Goal: Use online tool/utility: Utilize a website feature to perform a specific function

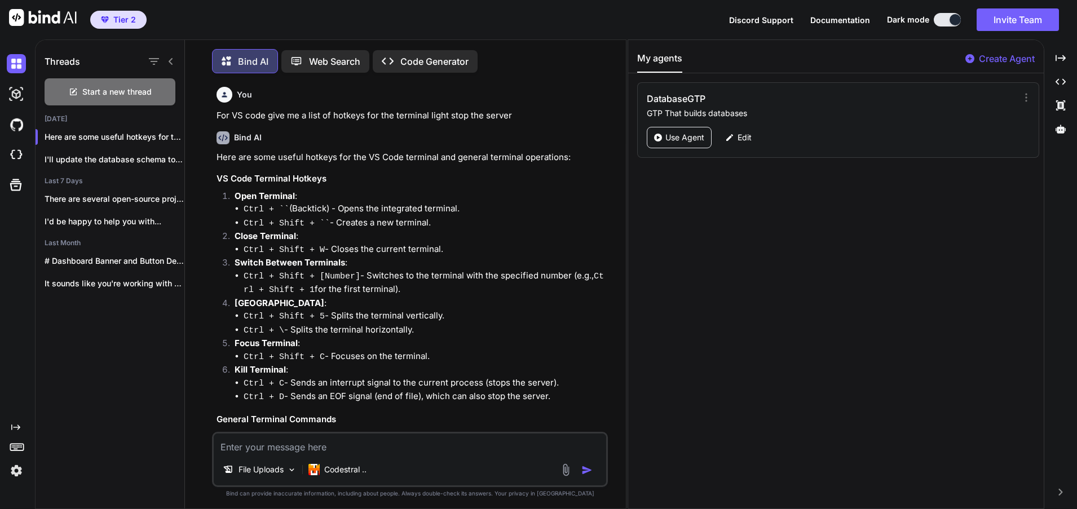
scroll to position [339, 0]
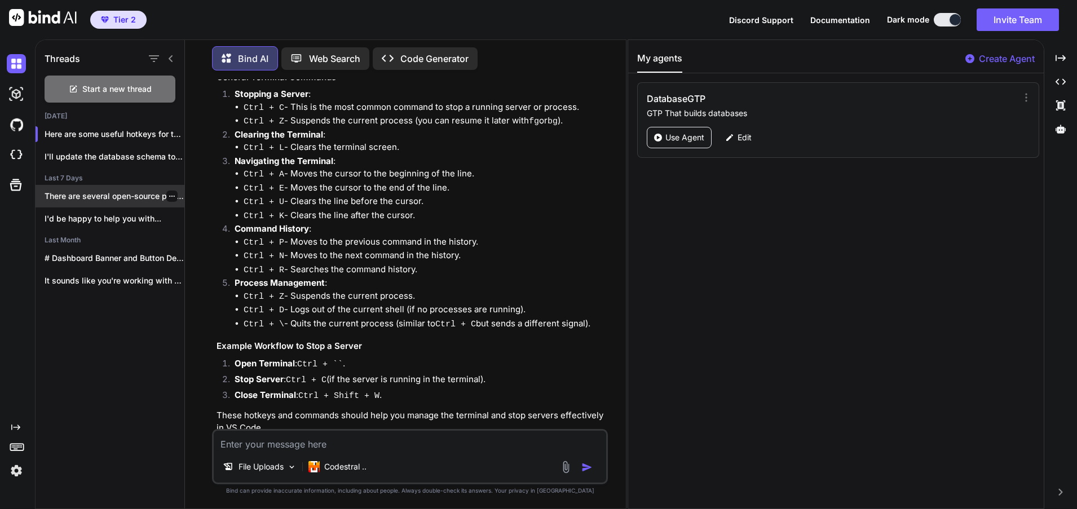
click at [100, 192] on p "There are several open-source projects and frameworks..." at bounding box center [115, 196] width 140 height 11
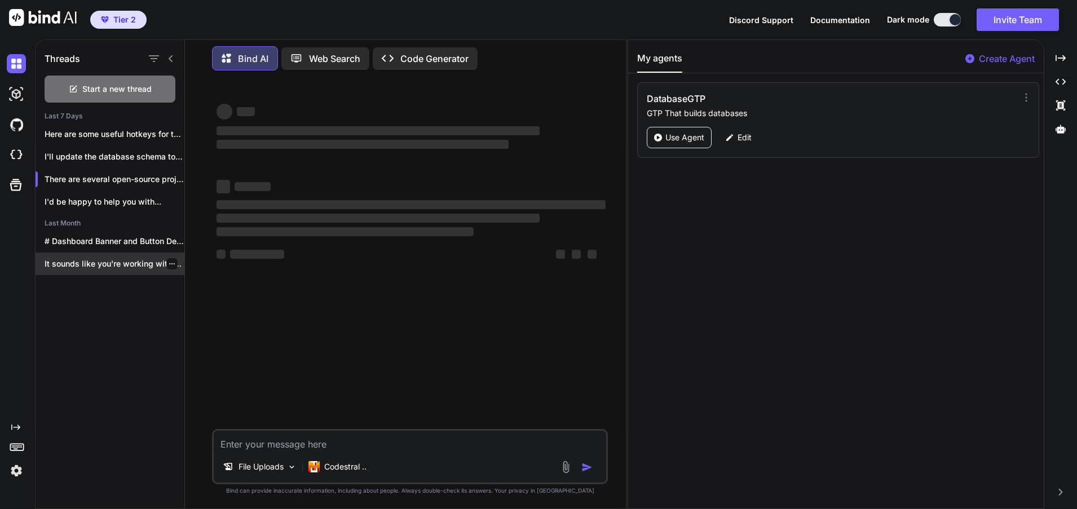
click at [109, 253] on div "It sounds like you're working with N8N..." at bounding box center [110, 264] width 149 height 23
type textarea "x"
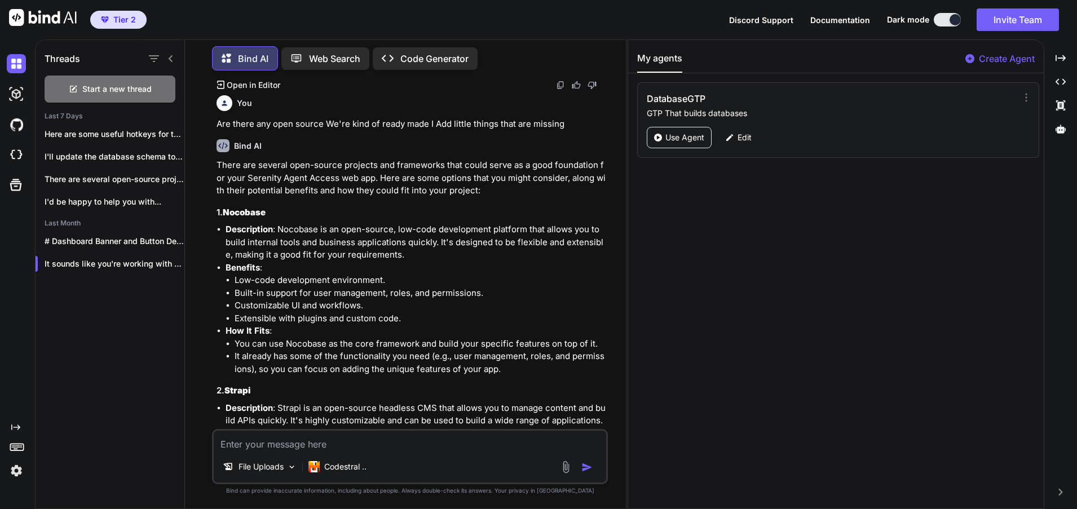
scroll to position [10277, 0]
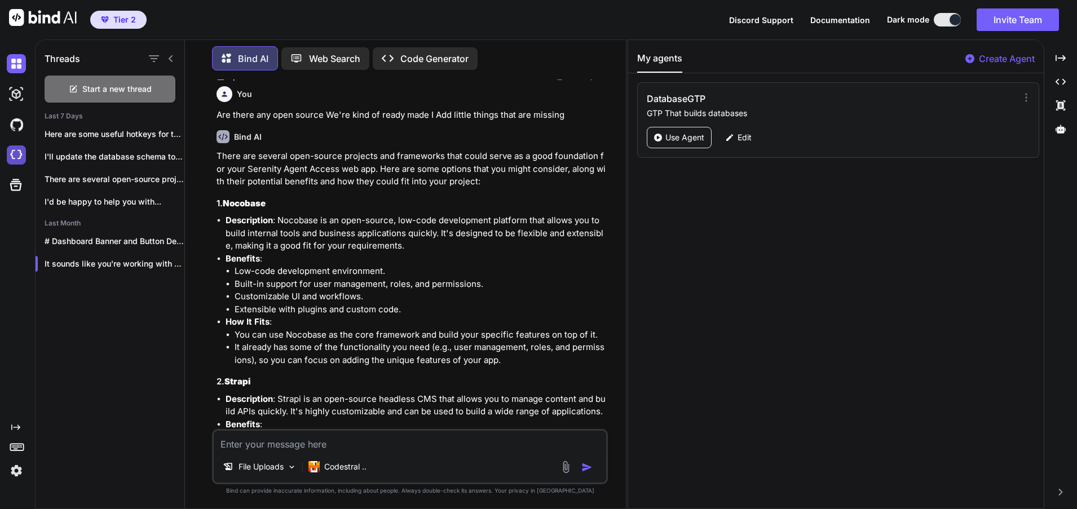
click at [22, 153] on img at bounding box center [16, 154] width 19 height 19
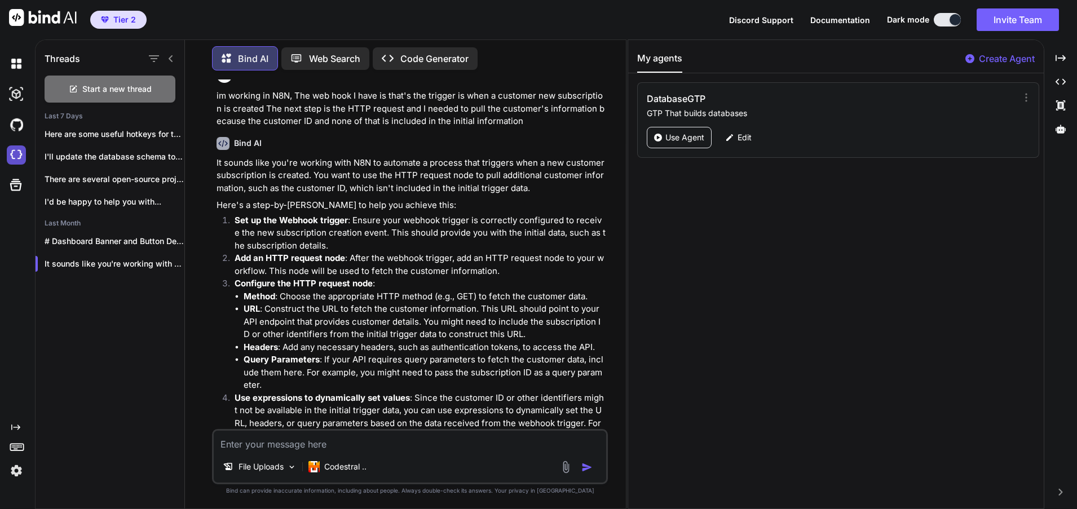
scroll to position [0, 0]
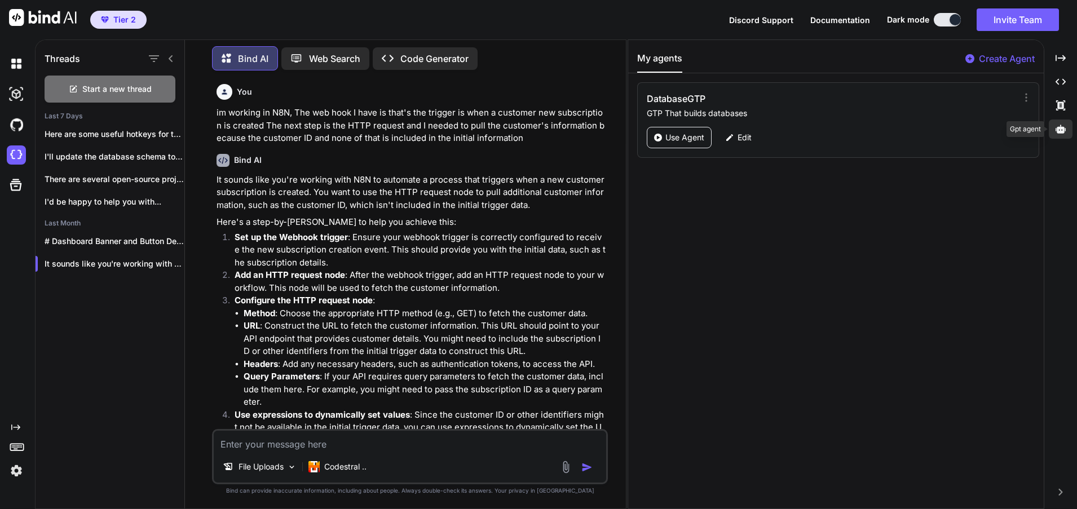
click at [1060, 132] on icon at bounding box center [1060, 129] width 10 height 8
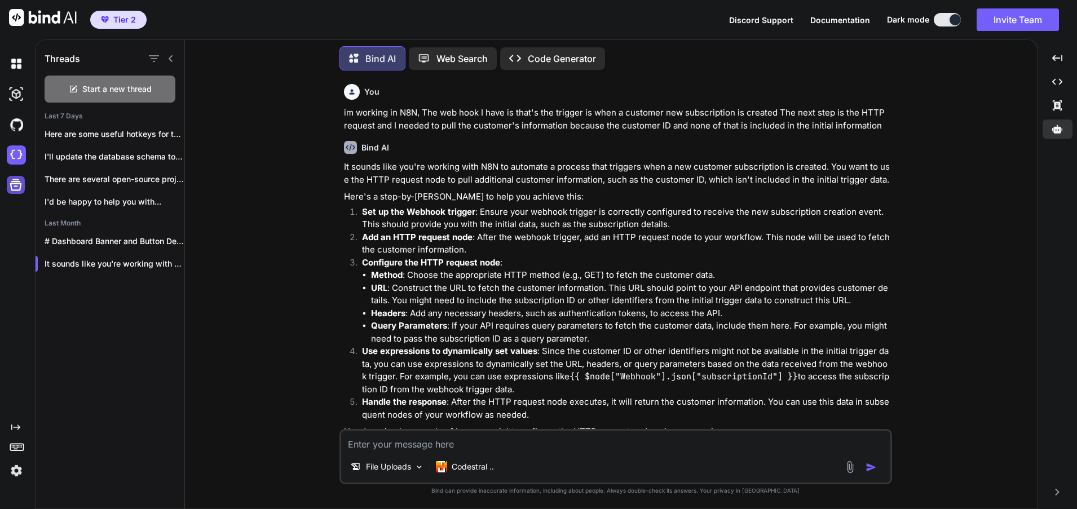
click at [12, 187] on icon at bounding box center [16, 185] width 16 height 16
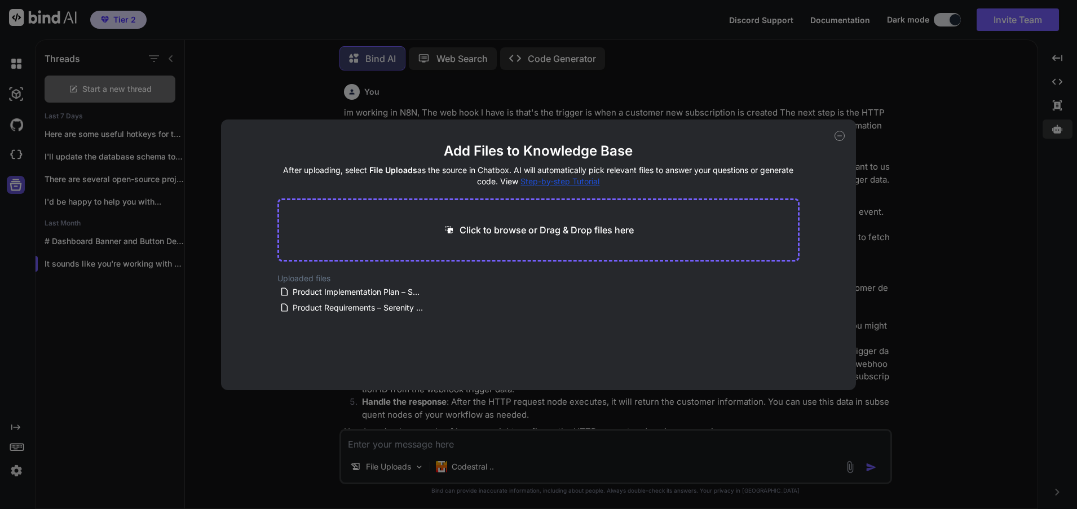
click at [12, 187] on div "Add Files to Knowledge Base After uploading, select File Uploads as the source …" at bounding box center [538, 254] width 1077 height 509
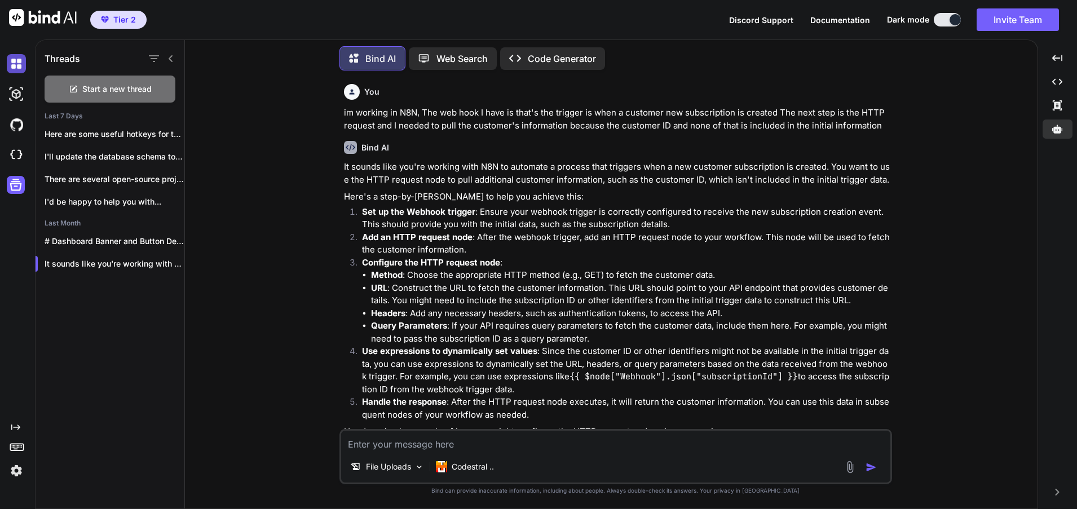
click at [21, 59] on img at bounding box center [16, 63] width 19 height 19
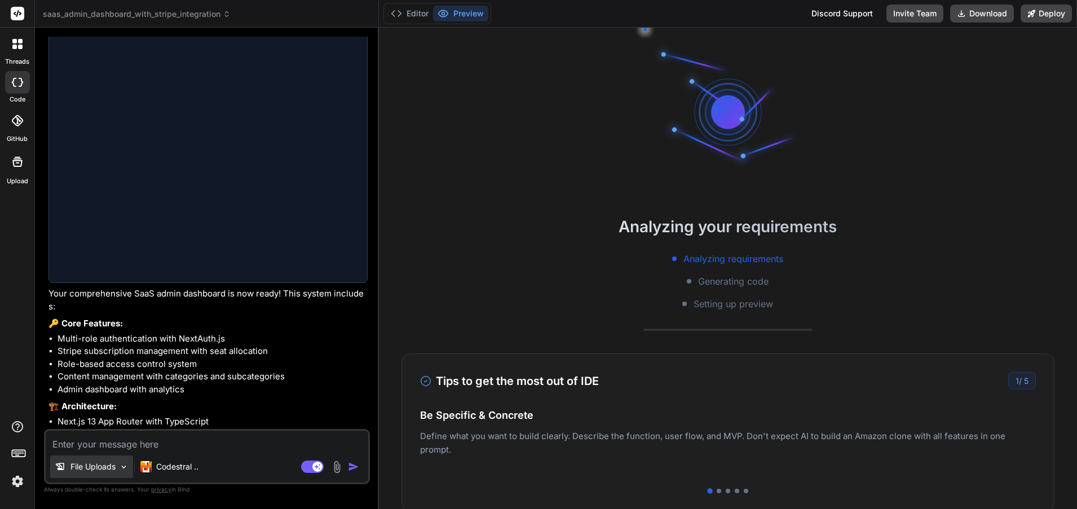
scroll to position [1462, 0]
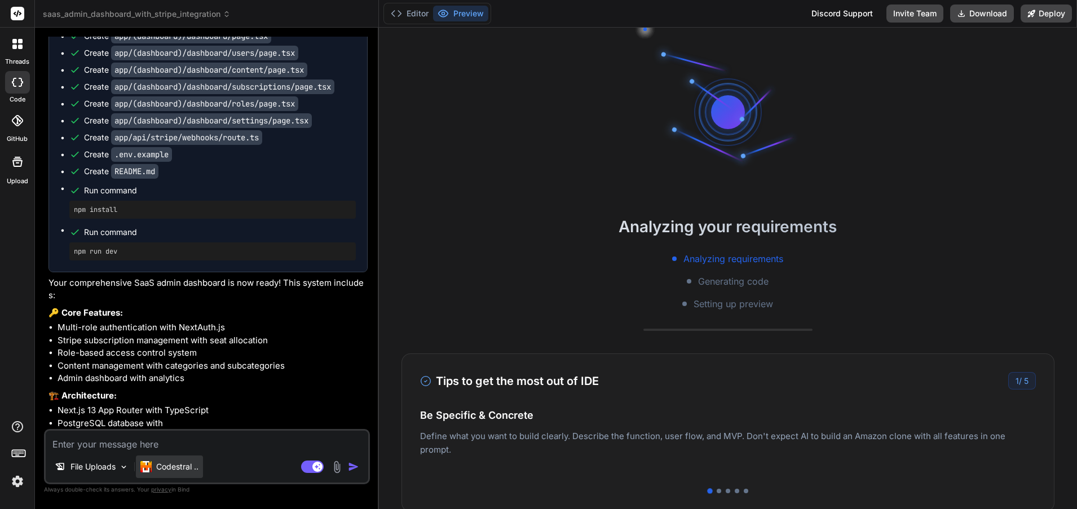
click at [192, 470] on p "Codestral .." at bounding box center [177, 466] width 42 height 11
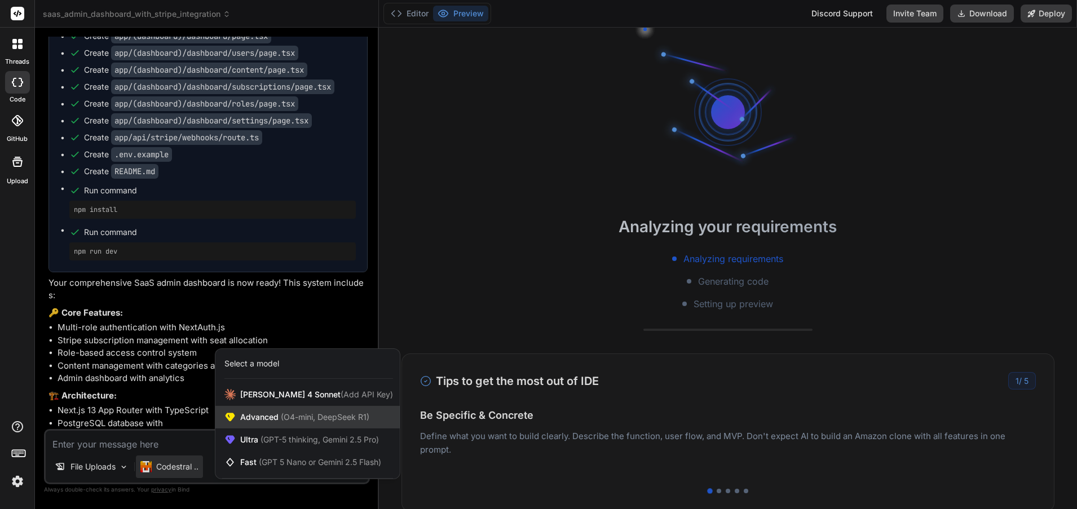
click at [317, 418] on span "(O4-mini, DeepSeek R1)" at bounding box center [323, 417] width 91 height 10
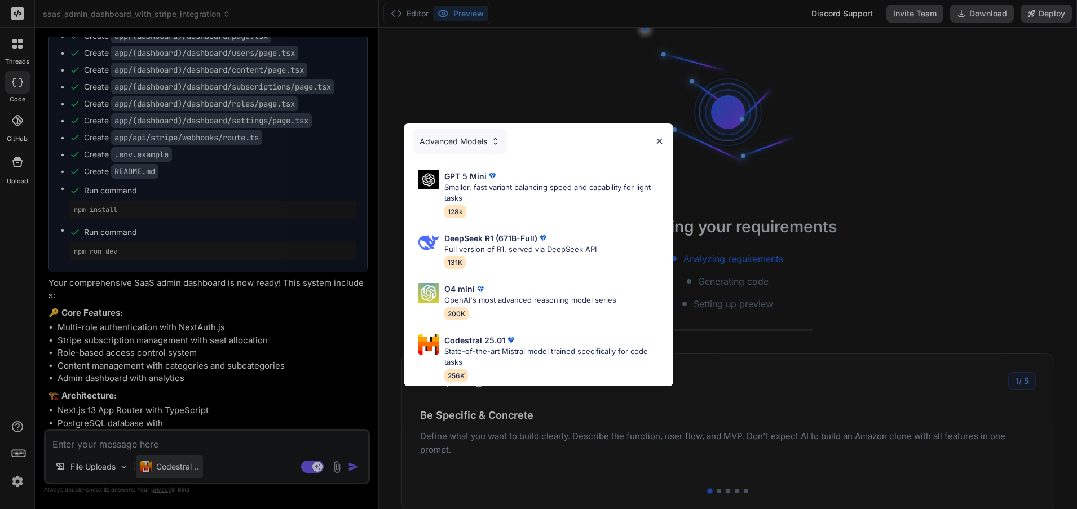
click at [162, 465] on div "Advanced Models GPT 5 Mini Smaller, fast variant balancing speed and capability…" at bounding box center [538, 254] width 1077 height 509
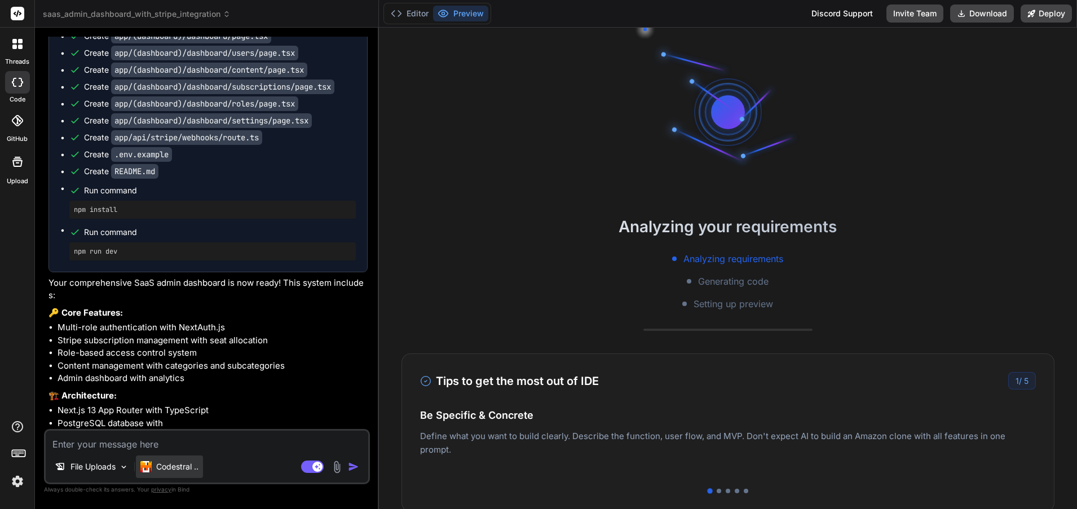
click at [167, 466] on p "Codestral .." at bounding box center [177, 466] width 42 height 11
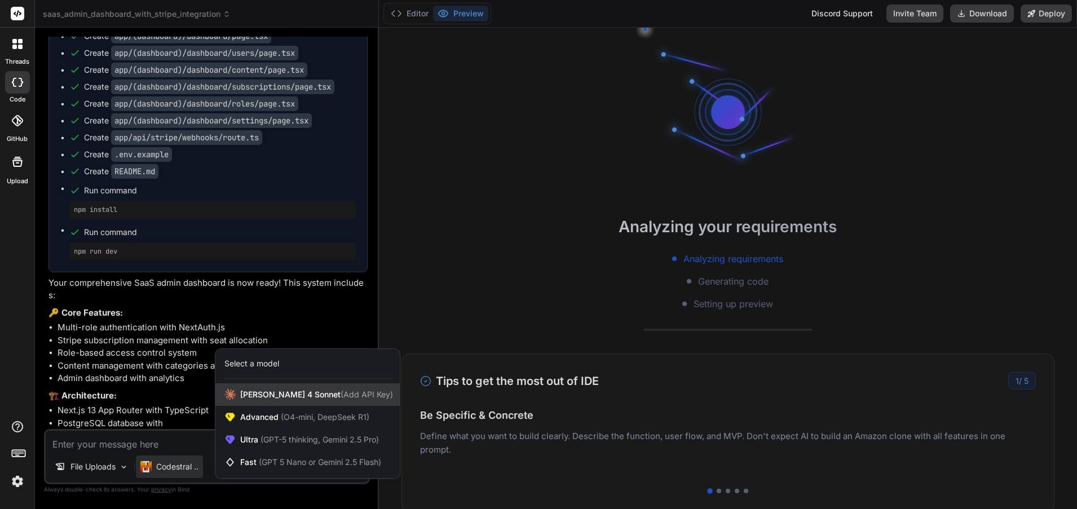
click at [295, 395] on span "[PERSON_NAME] 4 Sonnet (Add API Key)" at bounding box center [316, 394] width 153 height 11
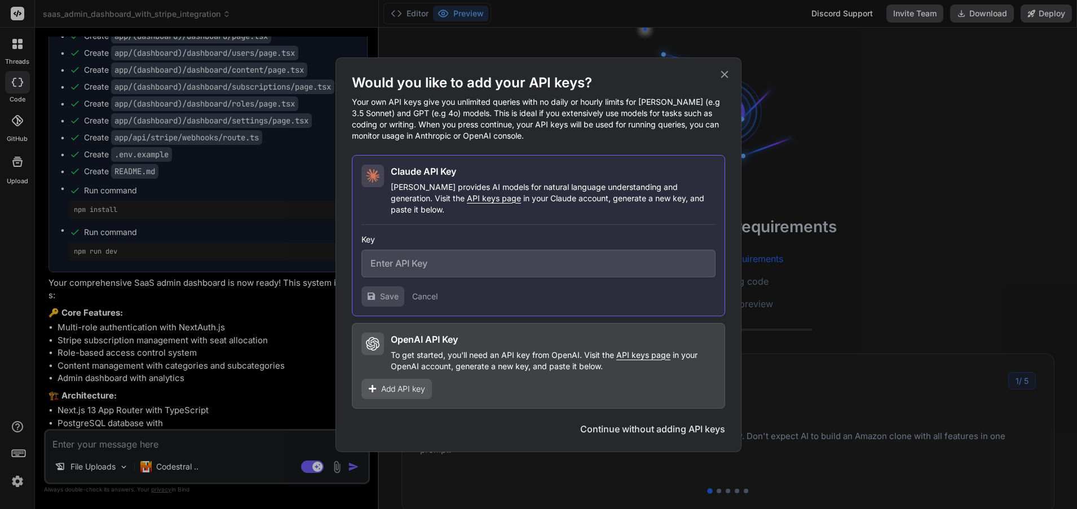
click at [427, 257] on input "text" at bounding box center [538, 264] width 354 height 28
click at [259, 394] on div "Would you like to add your API keys? Your own API keys give you unlimited queri…" at bounding box center [538, 254] width 1077 height 509
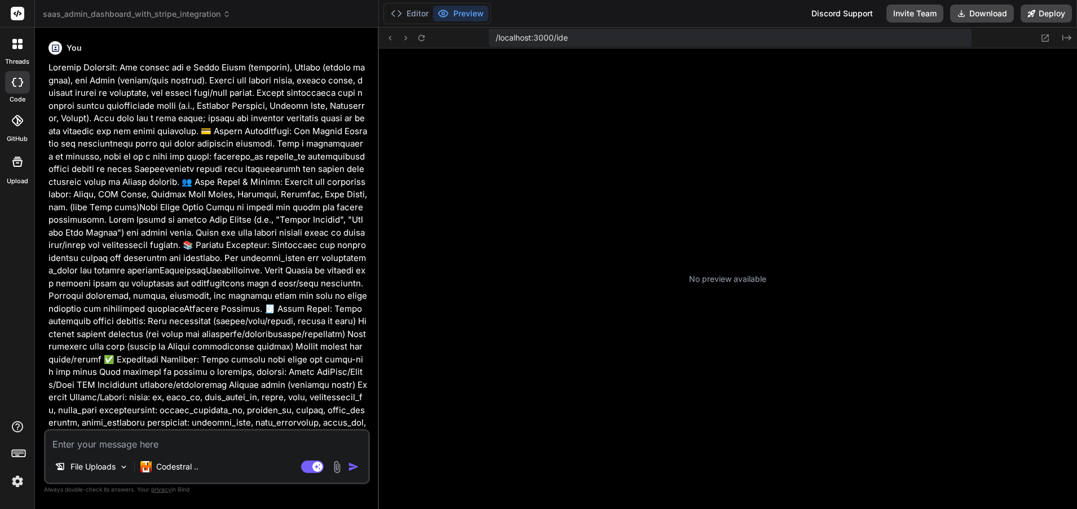
scroll to position [193, 0]
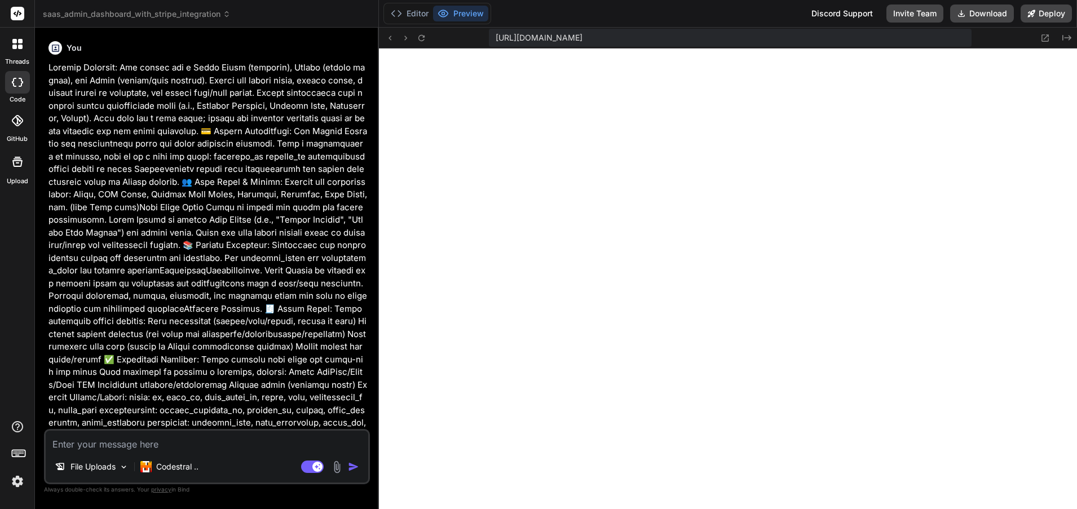
type textarea "x"
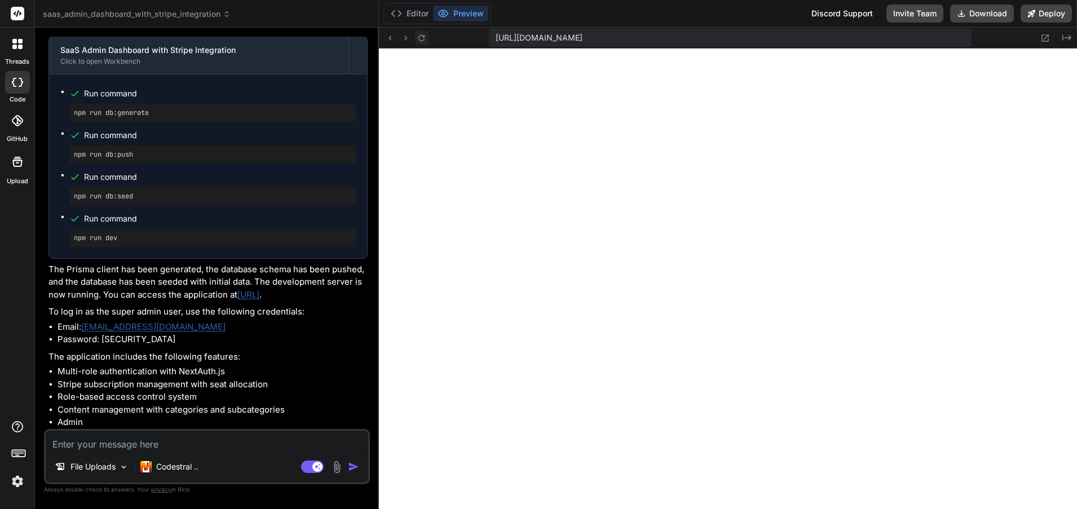
scroll to position [2153, 0]
click at [414, 12] on button "Editor" at bounding box center [409, 14] width 47 height 16
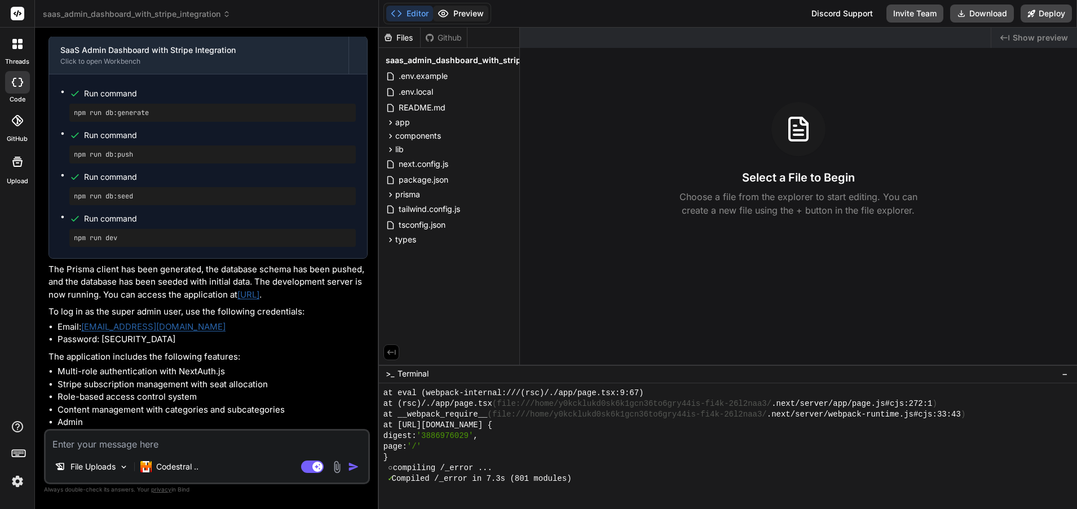
scroll to position [2174, 0]
click at [452, 11] on button "Preview" at bounding box center [460, 14] width 55 height 16
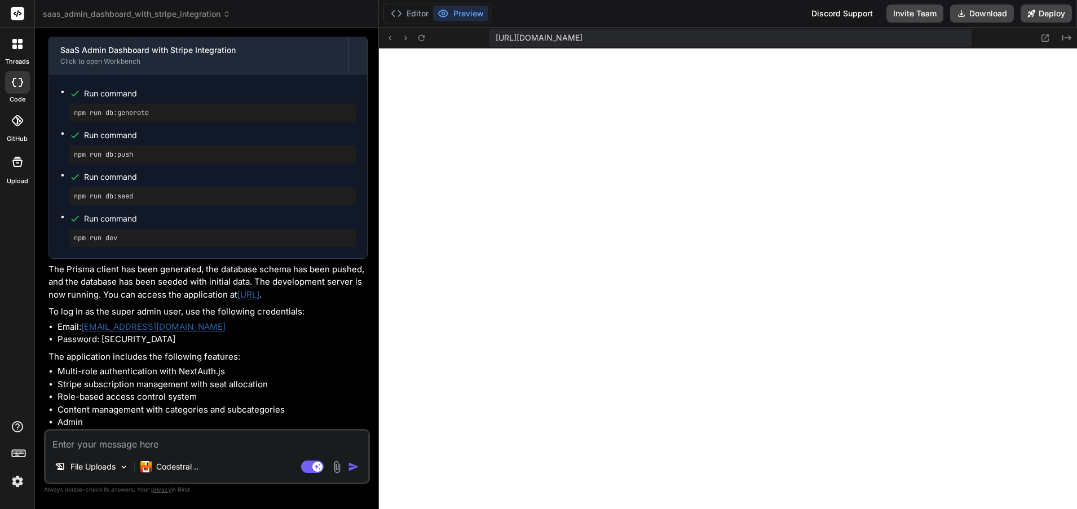
click at [15, 48] on icon at bounding box center [14, 47] width 5 height 5
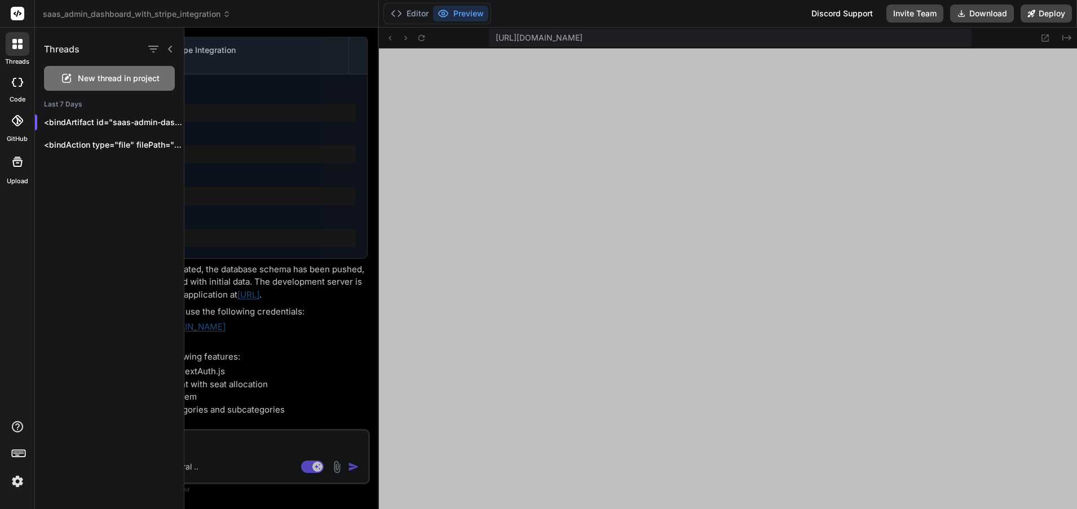
click at [15, 48] on icon at bounding box center [14, 47] width 5 height 5
click at [406, 14] on button "Editor" at bounding box center [409, 14] width 47 height 16
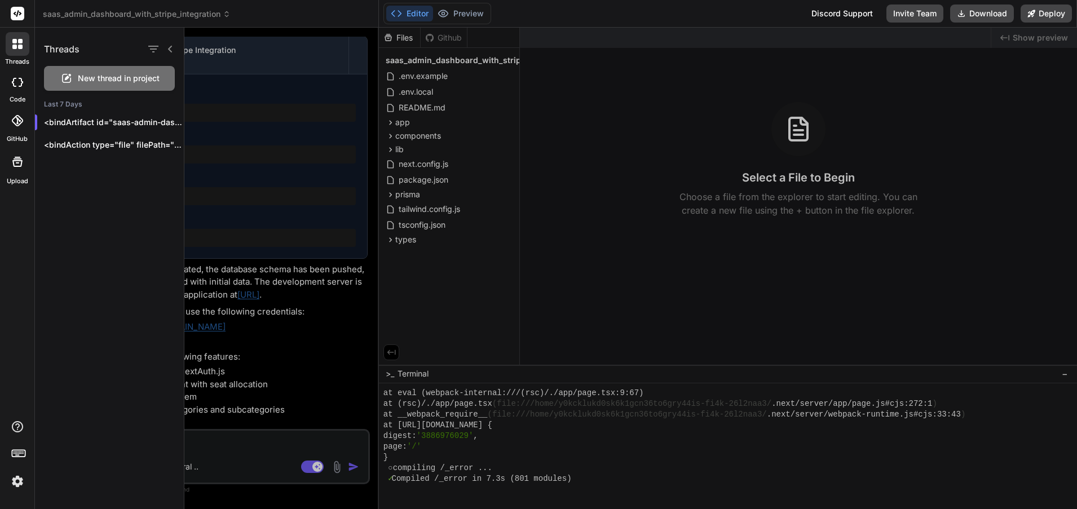
click at [744, 18] on div "Editor Preview Discord Support Invite Team Download Deploy" at bounding box center [728, 14] width 698 height 28
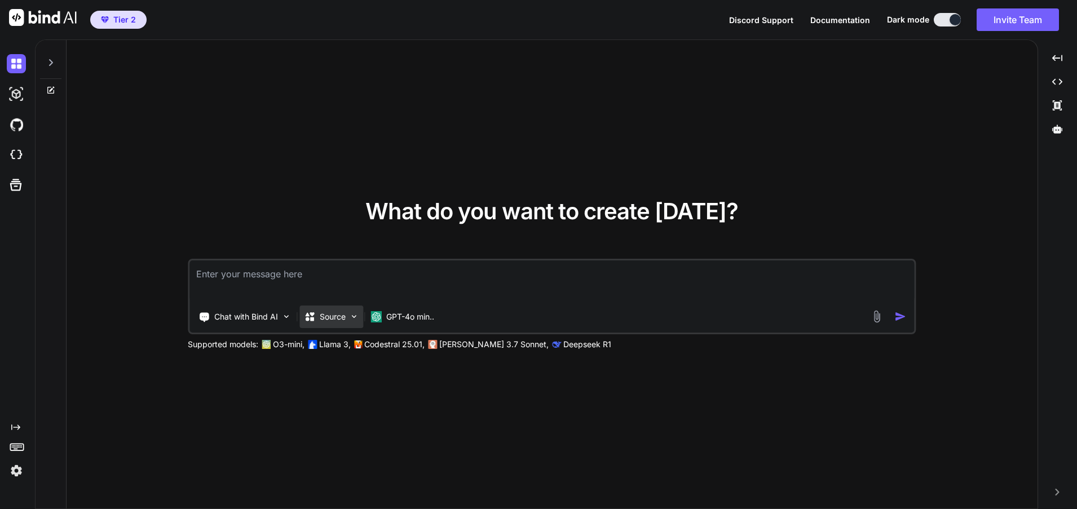
click at [349, 319] on div "Source" at bounding box center [331, 317] width 64 height 23
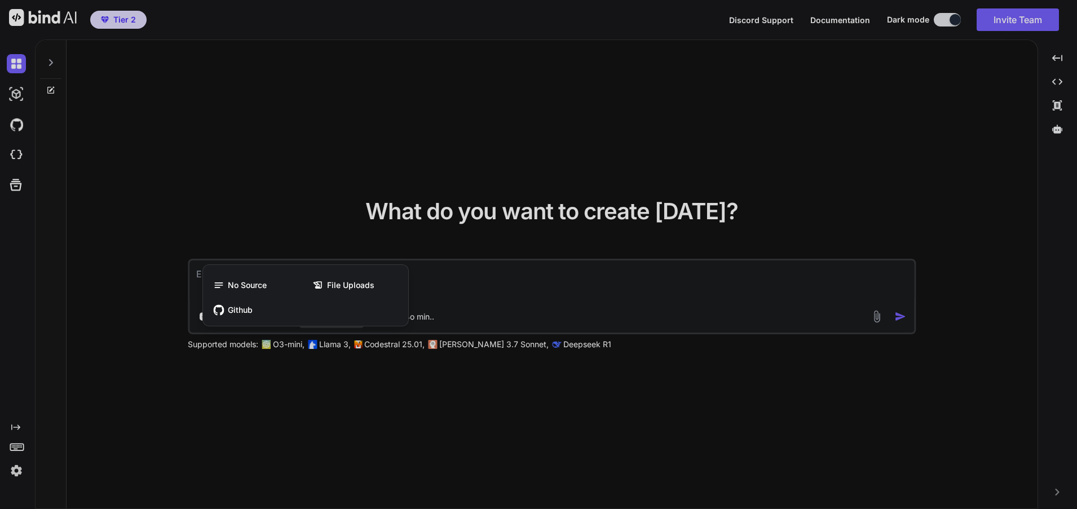
click at [574, 302] on div at bounding box center [538, 254] width 1077 height 509
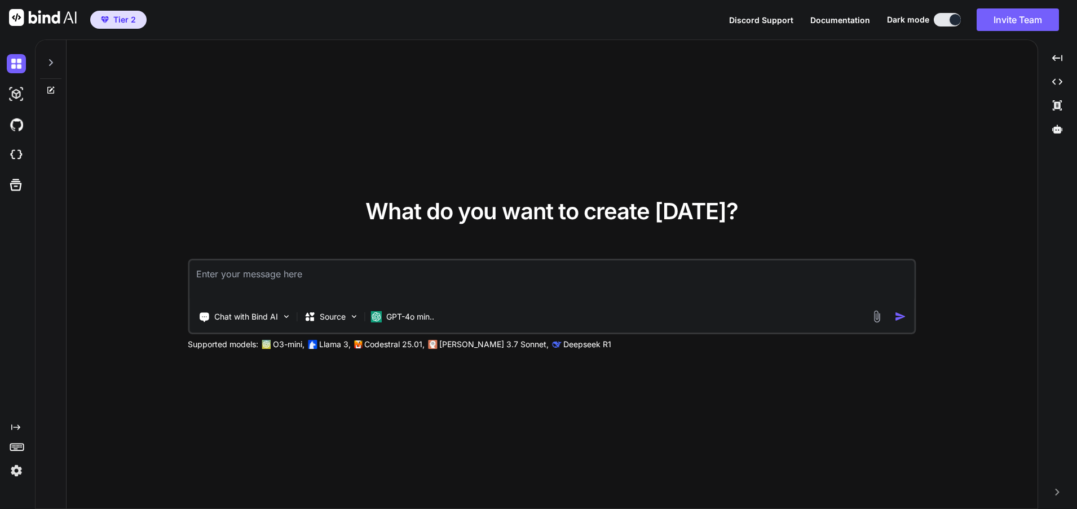
click at [11, 471] on img at bounding box center [16, 470] width 19 height 19
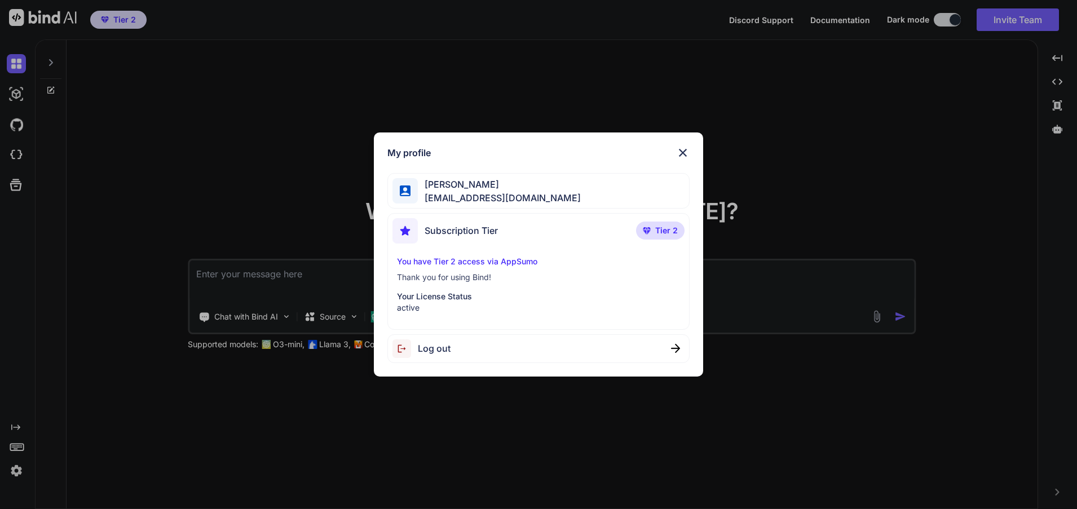
drag, startPoint x: 11, startPoint y: 471, endPoint x: 24, endPoint y: 470, distance: 13.0
click at [12, 471] on div "My profile Tony Williams blacklight3379@gmail.com Subscription Tier Tier 2 You …" at bounding box center [538, 254] width 1077 height 509
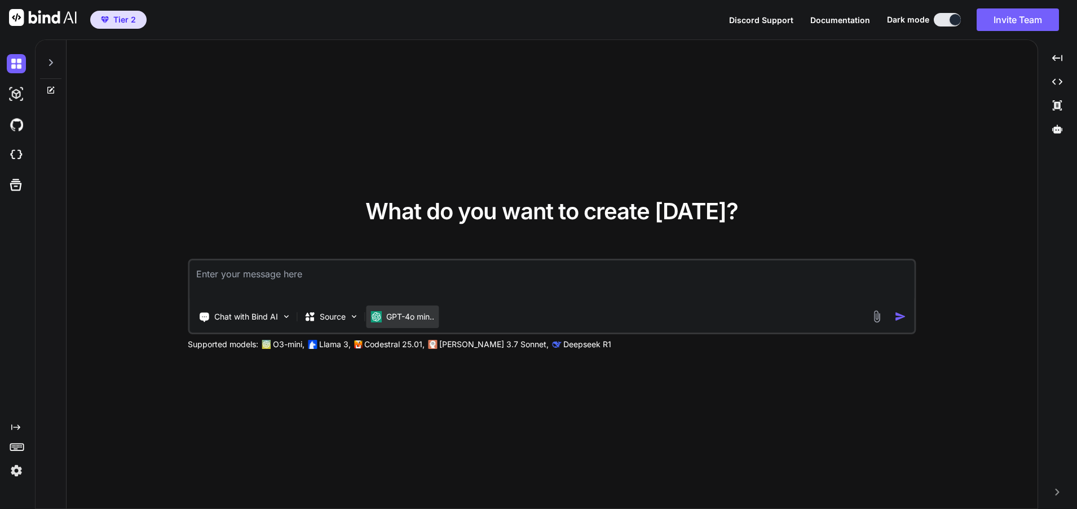
click at [423, 319] on p "GPT-4o min.." at bounding box center [410, 316] width 48 height 11
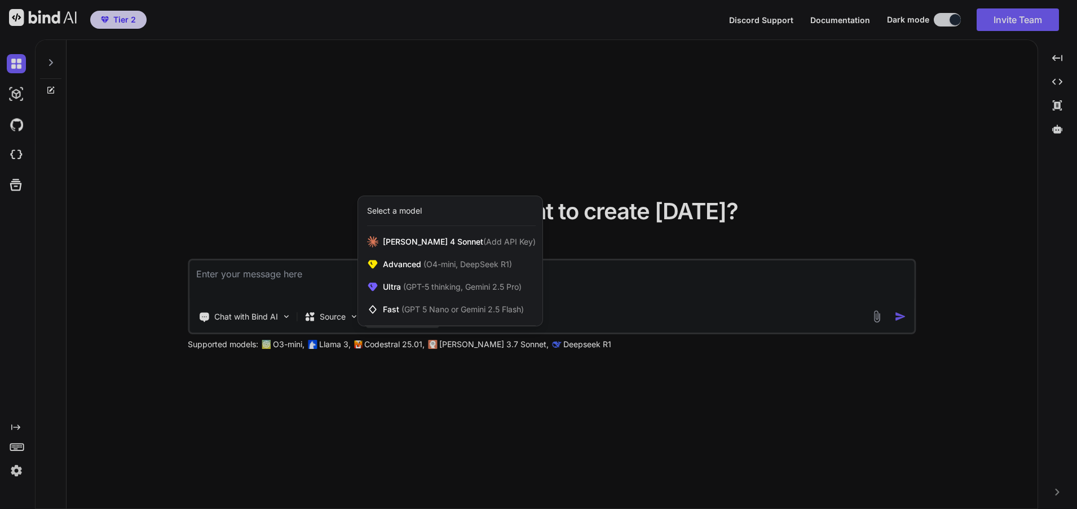
click at [407, 211] on div "Select a model" at bounding box center [394, 210] width 55 height 11
click at [472, 267] on span "(O4-mini, DeepSeek R1)" at bounding box center [466, 264] width 91 height 10
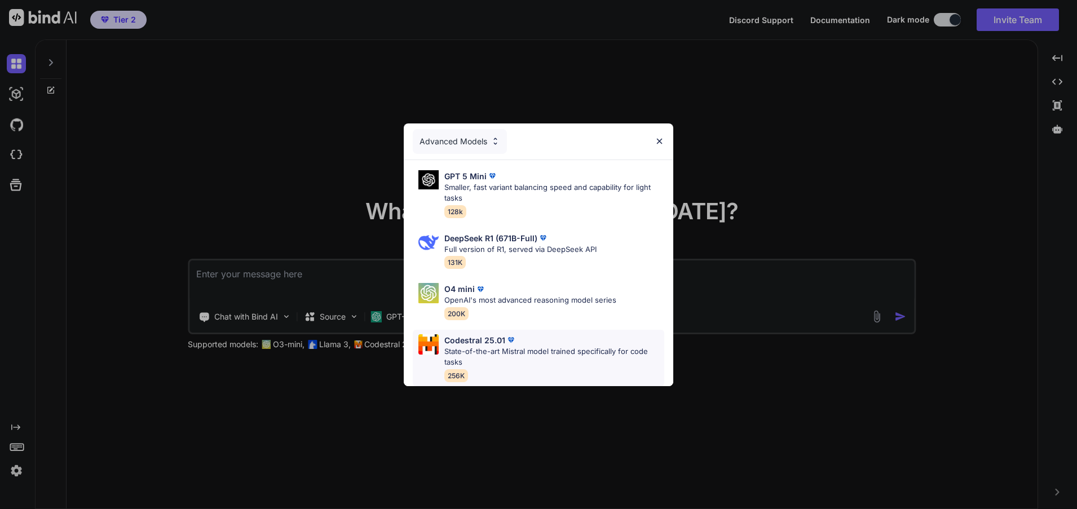
click at [537, 346] on p "State-of-the-art Mistral model trained specifically for code tasks" at bounding box center [554, 357] width 220 height 22
type textarea "x"
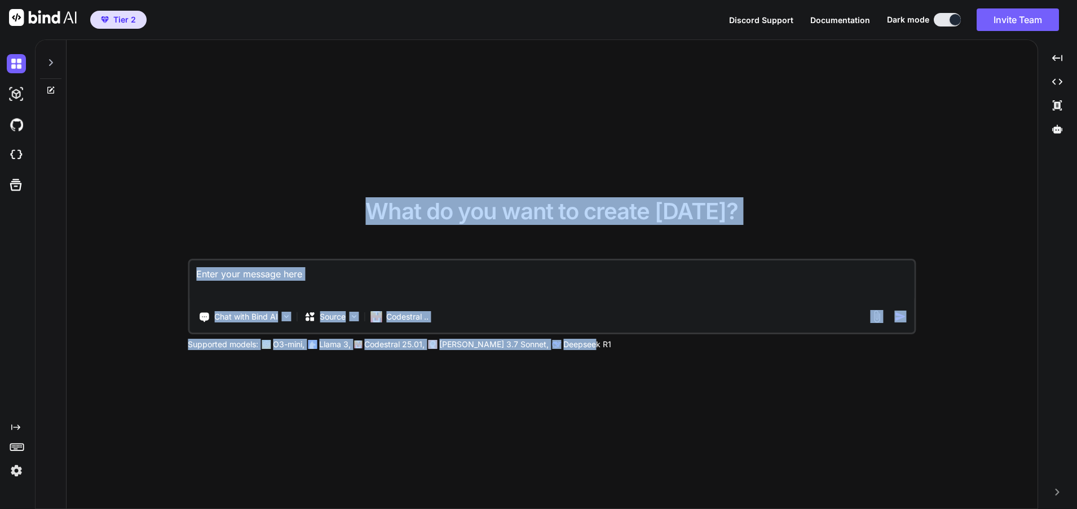
drag, startPoint x: 558, startPoint y: 342, endPoint x: 474, endPoint y: 366, distance: 87.6
click at [452, 350] on div "What do you want to create today? Chat with Bind AI Source Codestral .. Support…" at bounding box center [552, 275] width 971 height 470
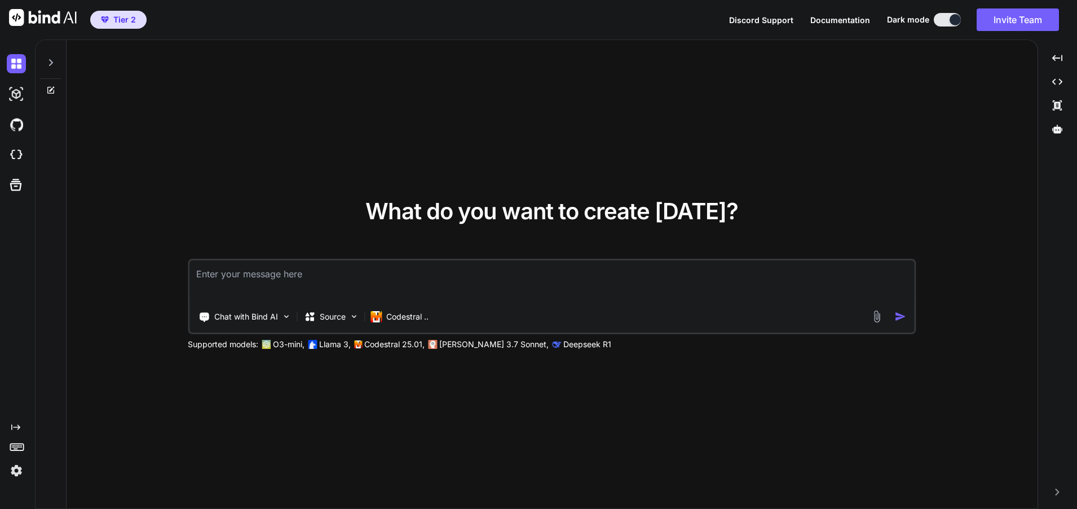
drag, startPoint x: 480, startPoint y: 373, endPoint x: 465, endPoint y: 367, distance: 16.4
click at [480, 373] on div "What do you want to create today? Chat with Bind AI Source Codestral .. Support…" at bounding box center [552, 275] width 971 height 470
